Goal: Transaction & Acquisition: Purchase product/service

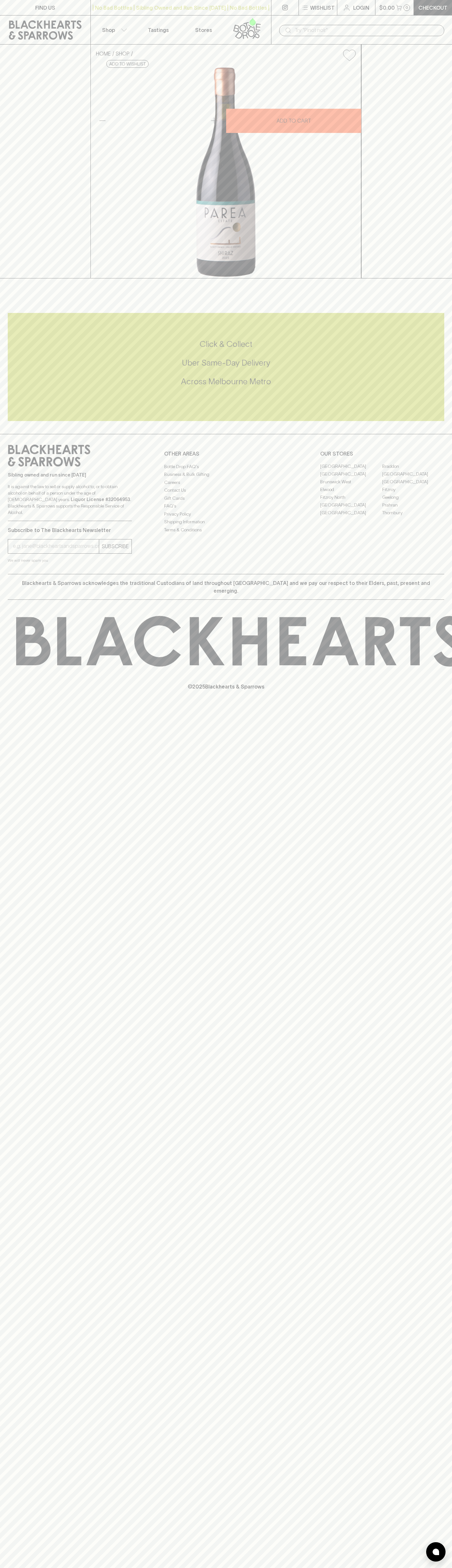
click at [427, 278] on div "HOME SHOP Parea Estate [PERSON_NAME][GEOGRAPHIC_DATA] Single Vineyard Shiraz 20…" at bounding box center [226, 161] width 452 height 234
click at [325, 1567] on html "FIND US | No Bad Bottles | Sibling Owned and Run Since [DATE] | No Bad Bottles …" at bounding box center [226, 784] width 452 height 1568
click at [9, 1087] on div "FIND US | No Bad Bottles | Sibling Owned and Run Since [DATE] | No Bad Bottles …" at bounding box center [226, 784] width 452 height 1568
